Goal: Find specific page/section: Find specific page/section

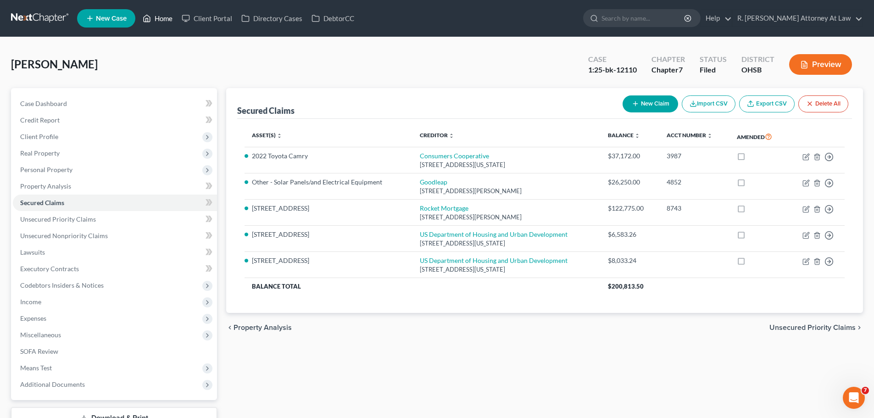
click at [156, 23] on link "Home" at bounding box center [157, 18] width 39 height 17
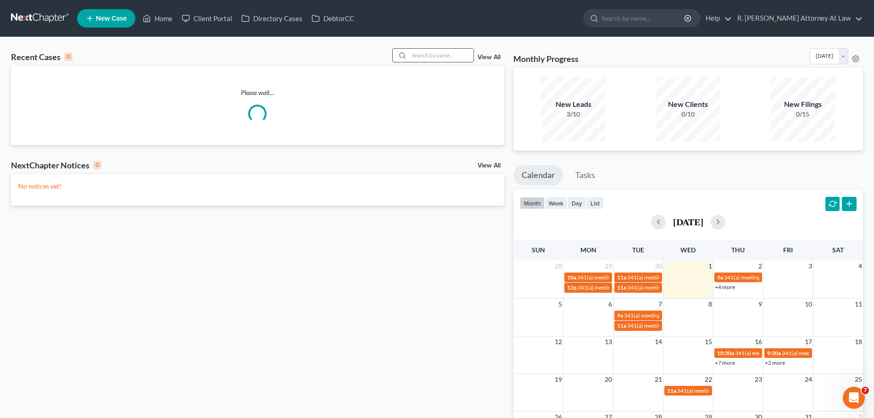
drag, startPoint x: 422, startPoint y: 59, endPoint x: 431, endPoint y: 53, distance: 11.0
click at [423, 59] on input "search" at bounding box center [441, 55] width 64 height 13
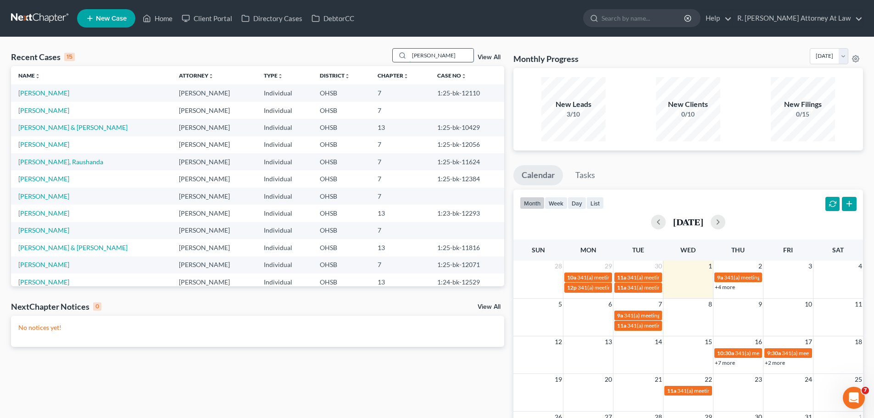
type input "[PERSON_NAME]"
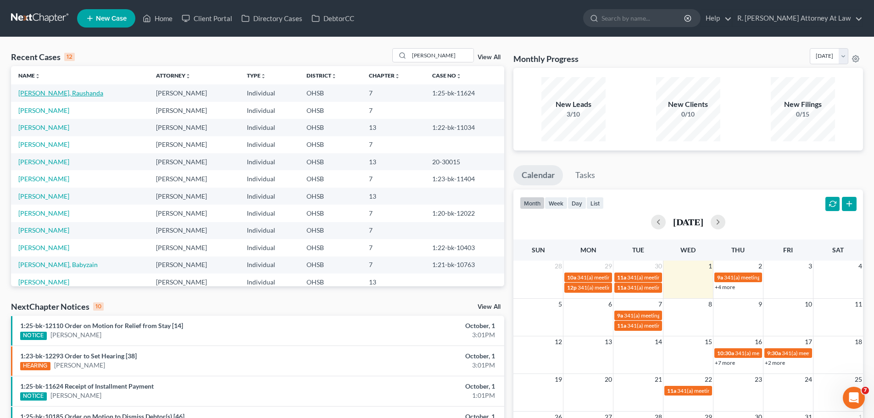
click at [52, 91] on link "[PERSON_NAME], Raushanda" at bounding box center [60, 93] width 85 height 8
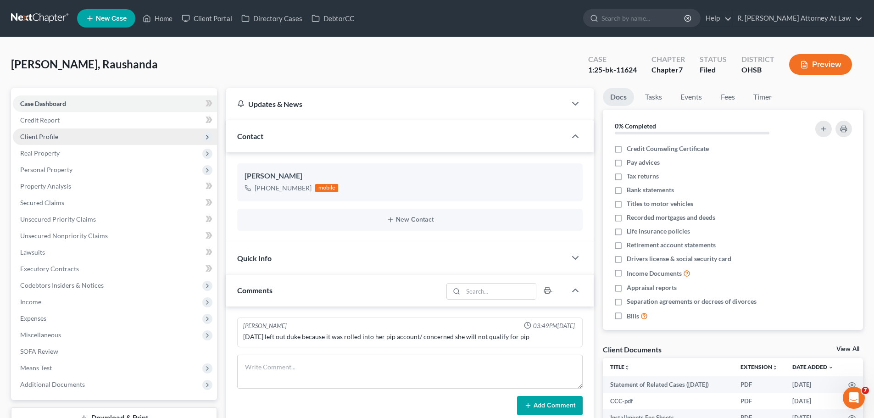
click at [44, 135] on span "Client Profile" at bounding box center [39, 137] width 38 height 8
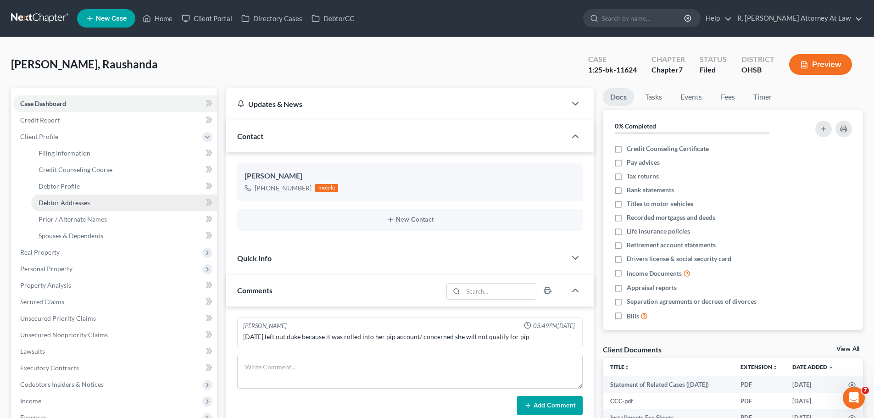
click at [68, 197] on link "Debtor Addresses" at bounding box center [124, 203] width 186 height 17
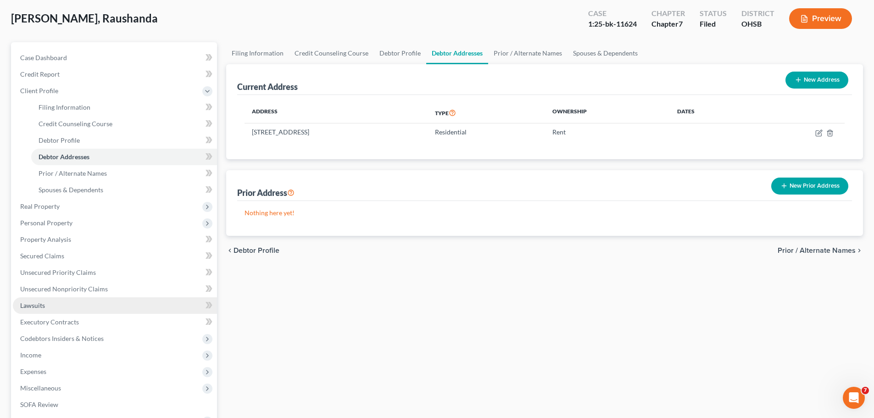
click at [39, 305] on span "Lawsuits" at bounding box center [32, 306] width 25 height 8
